Goal: Entertainment & Leisure: Consume media (video, audio)

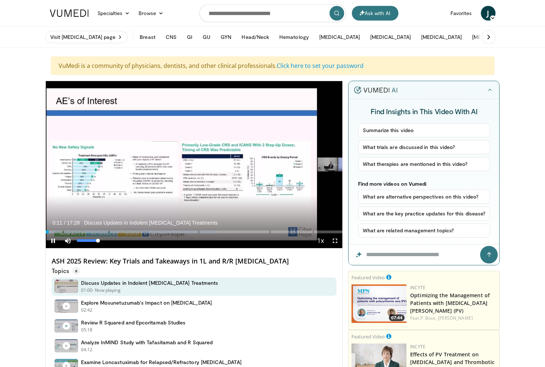
drag, startPoint x: 76, startPoint y: 238, endPoint x: 113, endPoint y: 239, distance: 37.4
click at [113, 239] on div "Current Time 0:11 / Duration 17:28 Discuss Updates in Indolent [MEDICAL_DATA] T…" at bounding box center [194, 240] width 297 height 15
